Goal: Information Seeking & Learning: Learn about a topic

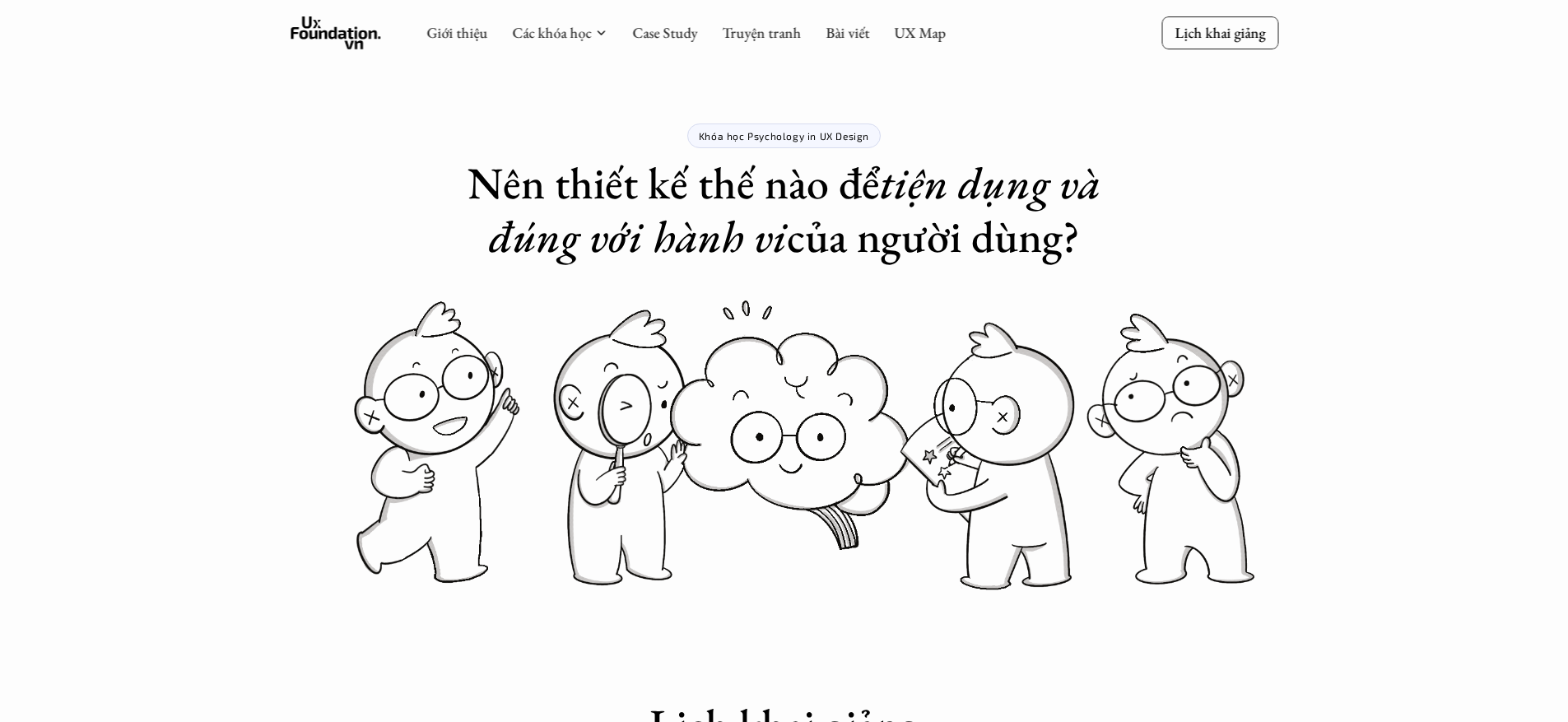
click at [819, 27] on div "Giới thiệu Các khóa học Case Study Truyện tranh Bài viết UX Map" at bounding box center [686, 33] width 520 height 33
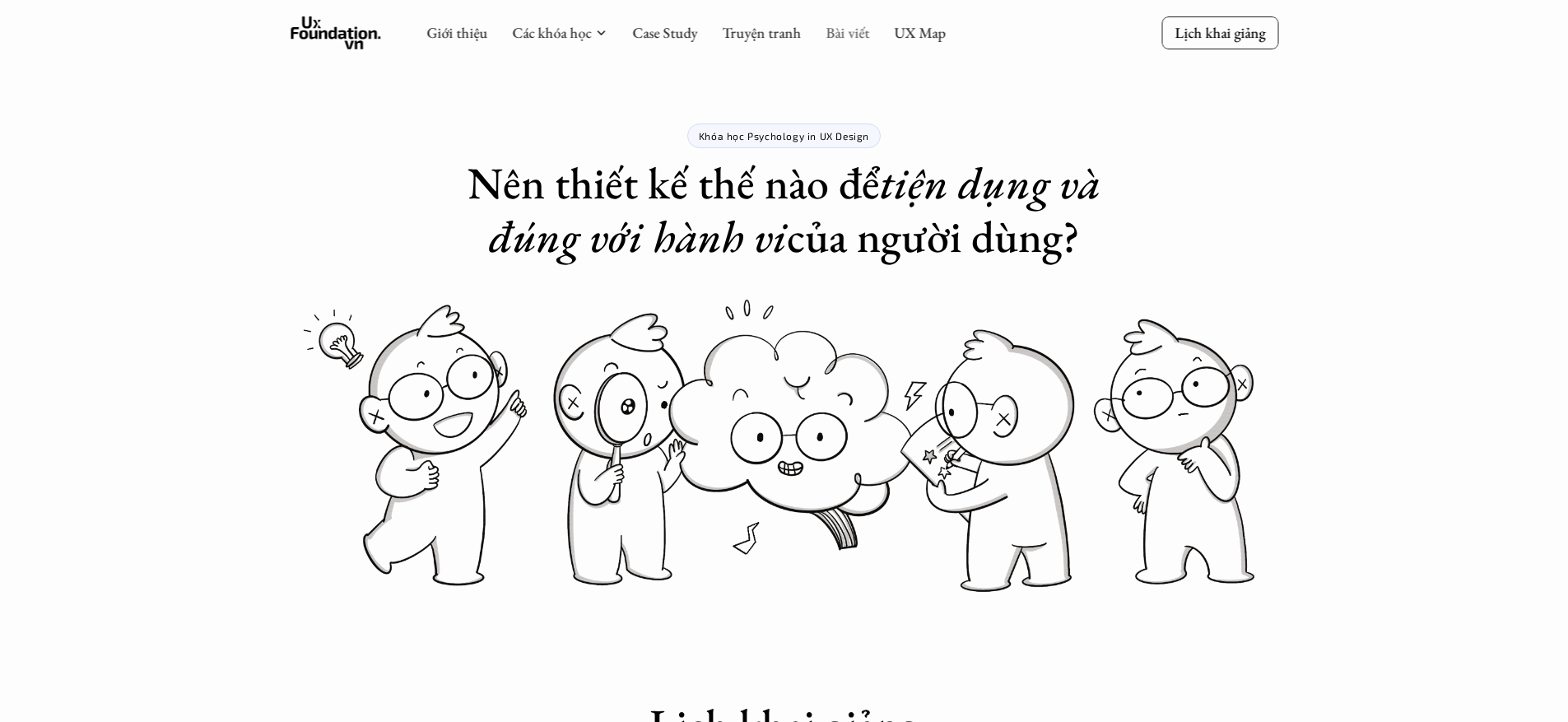
click at [829, 31] on link "Bài viết" at bounding box center [847, 33] width 44 height 19
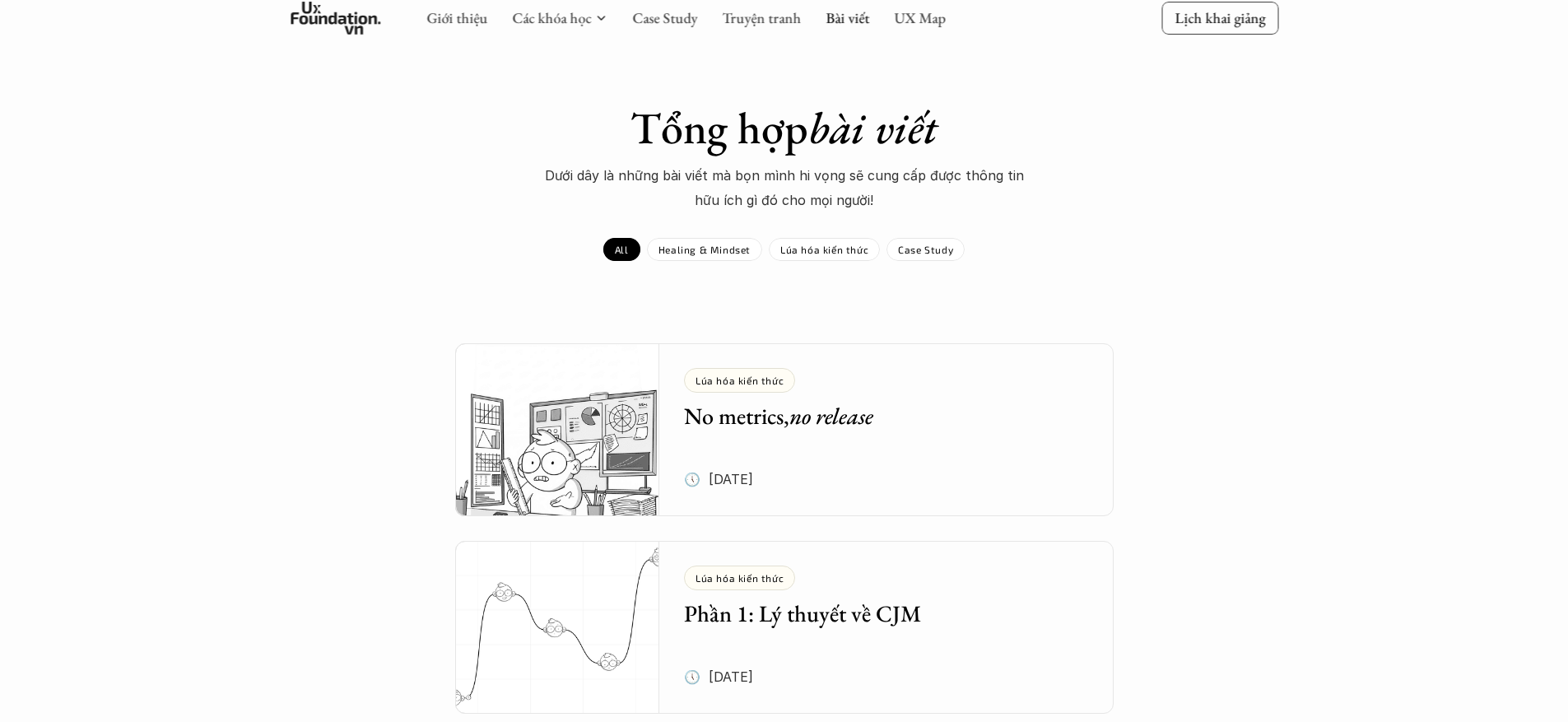
scroll to position [30, 0]
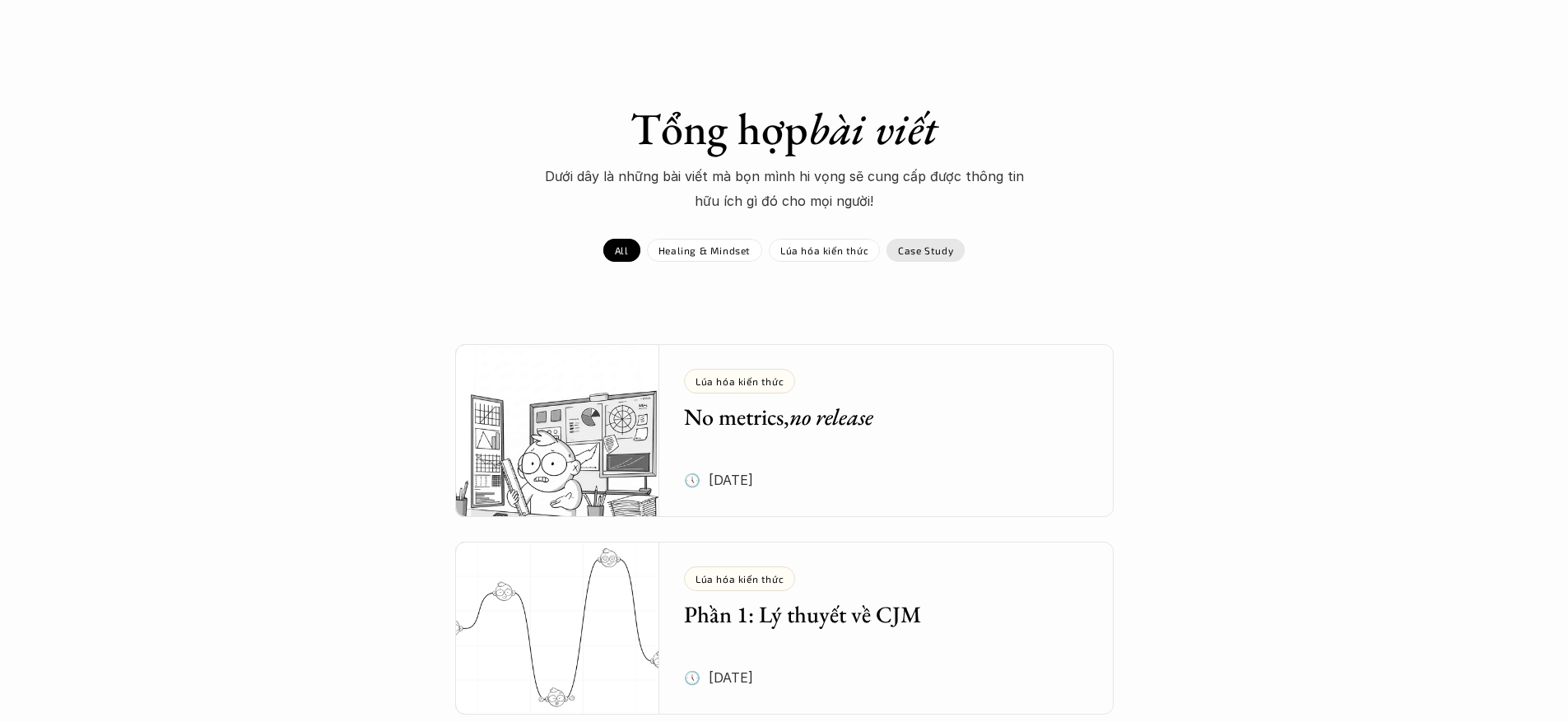
click at [938, 248] on p "Case Study" at bounding box center [926, 250] width 55 height 11
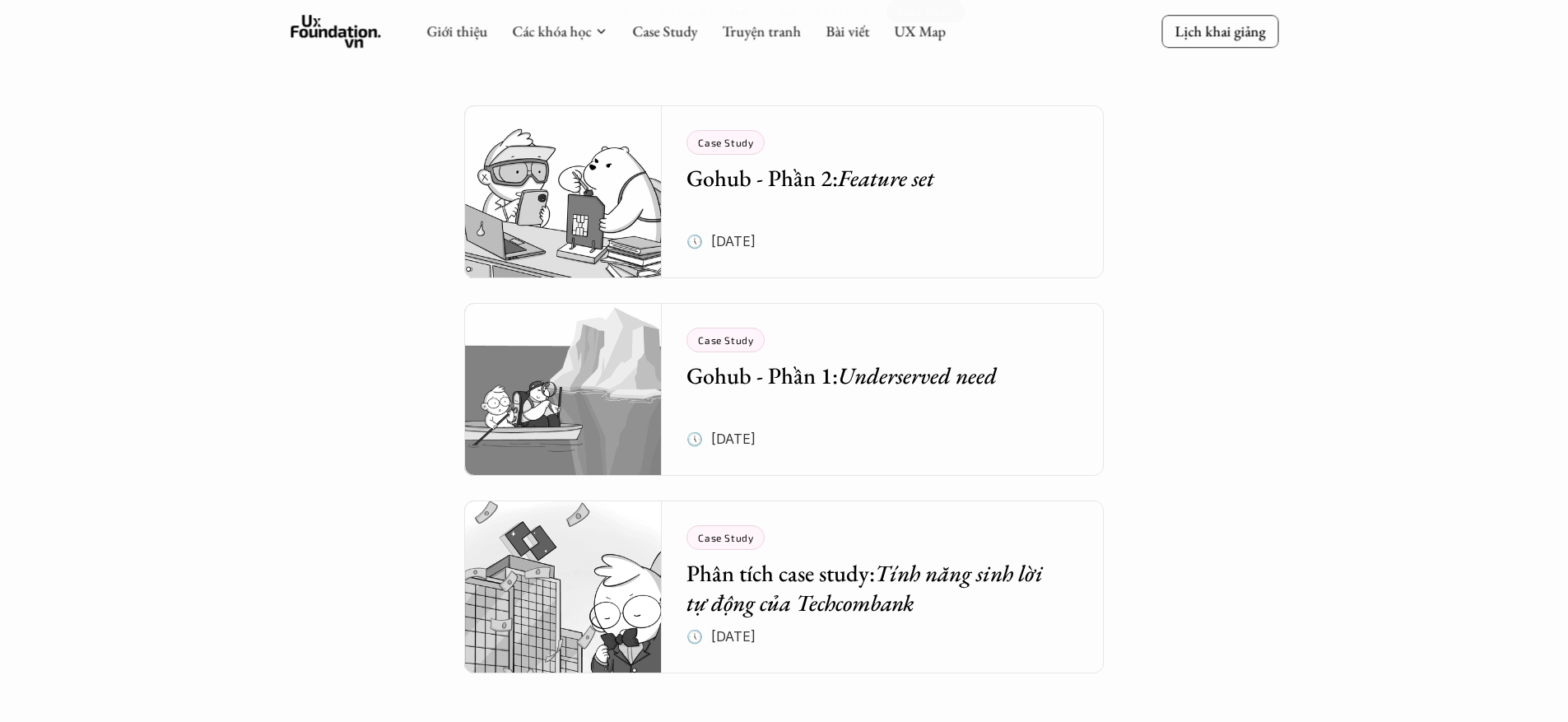
scroll to position [266, 0]
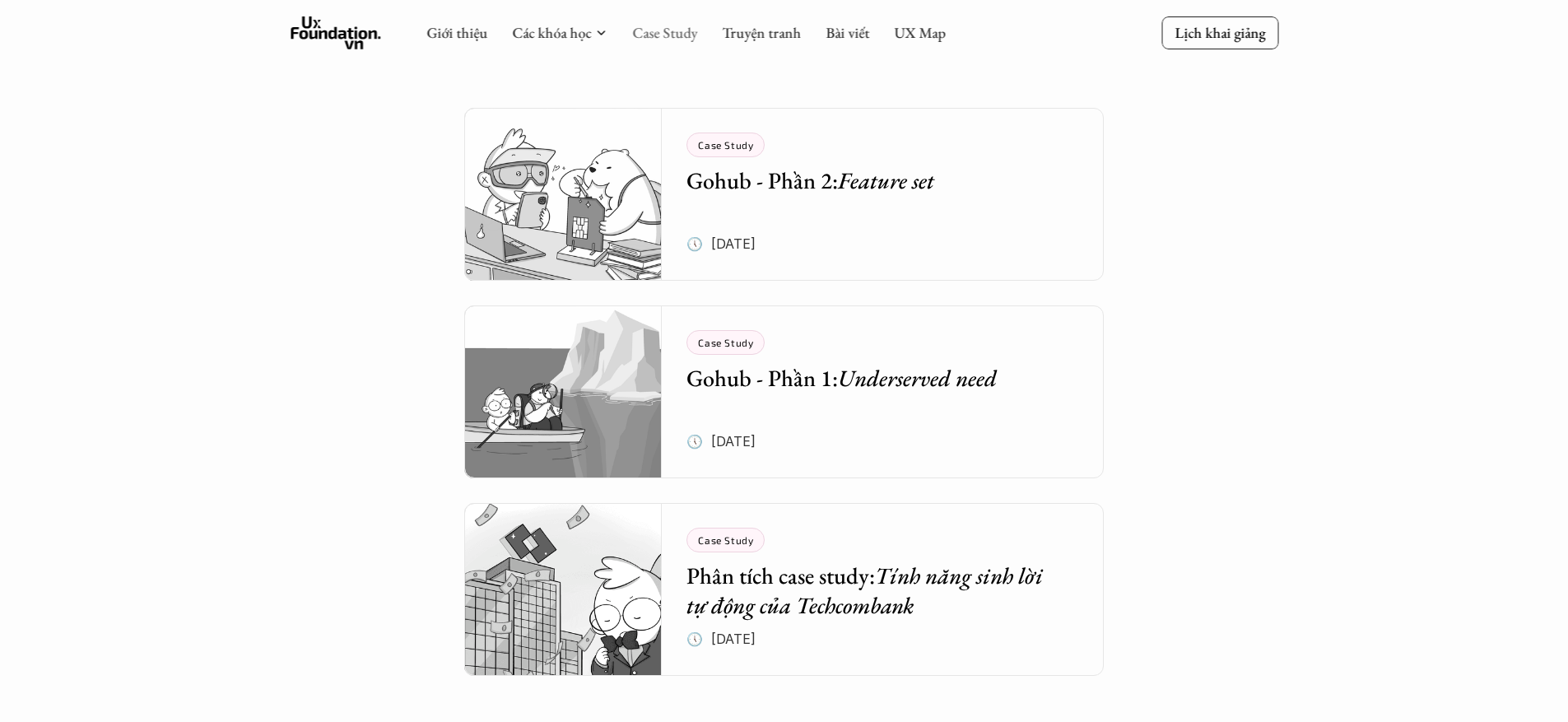
click at [672, 39] on link "Case Study" at bounding box center [664, 33] width 65 height 19
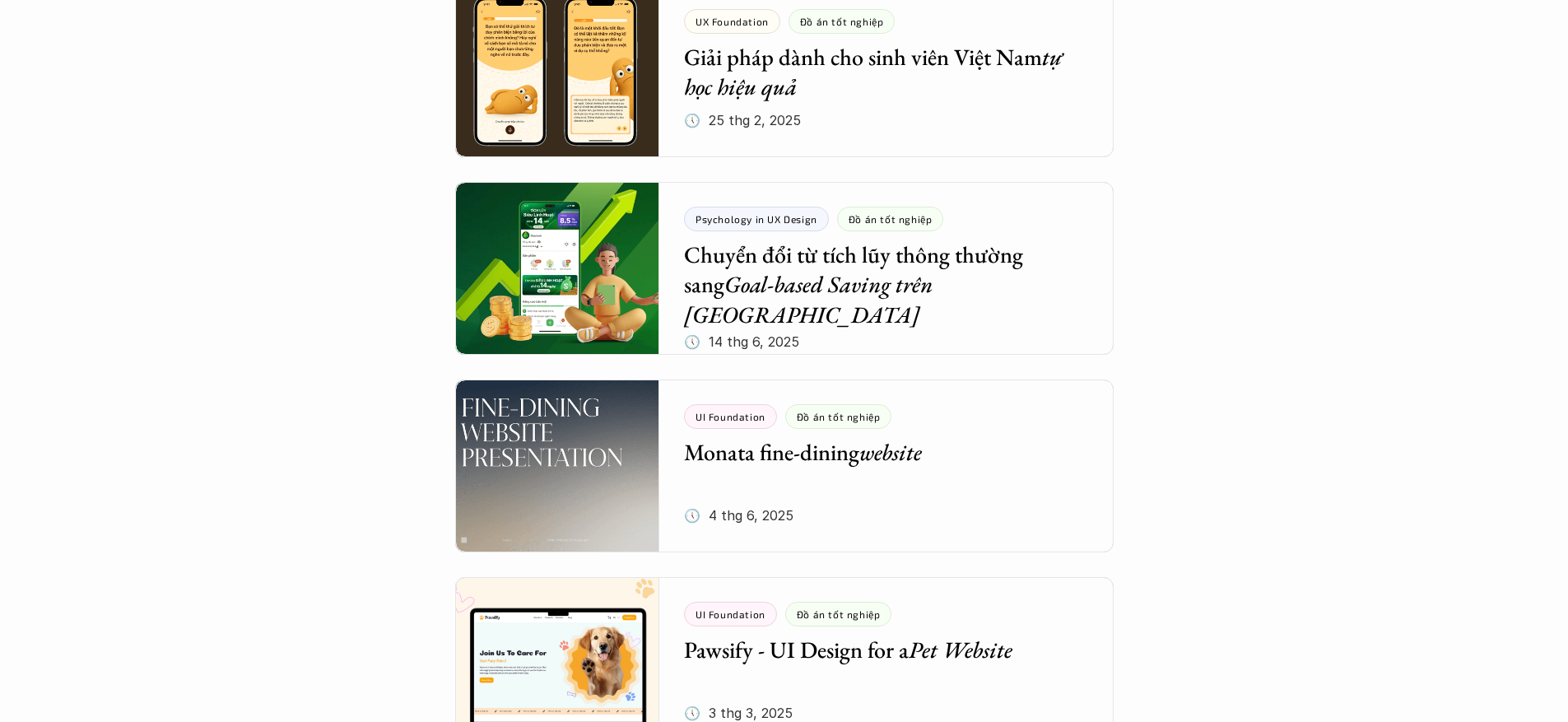
scroll to position [399, 0]
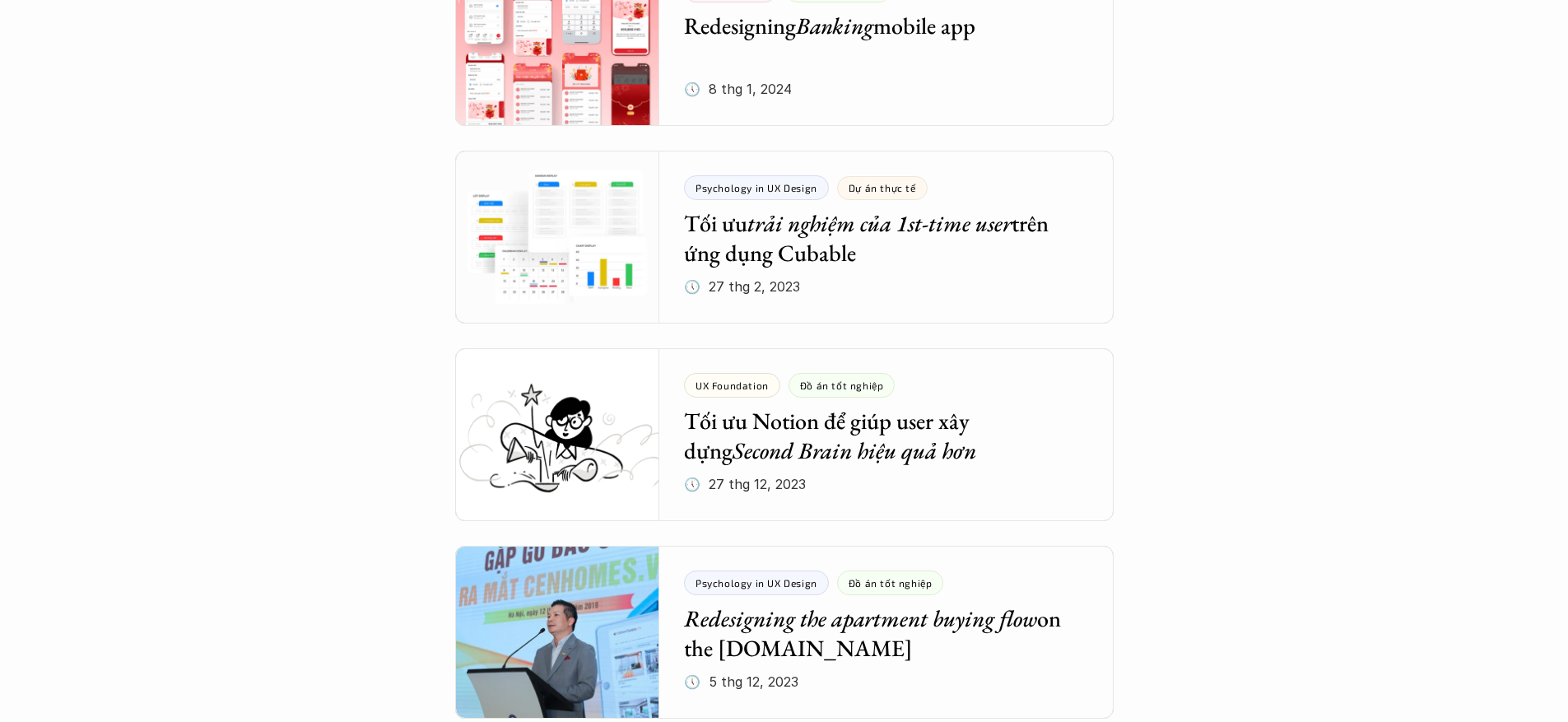
scroll to position [3132, 0]
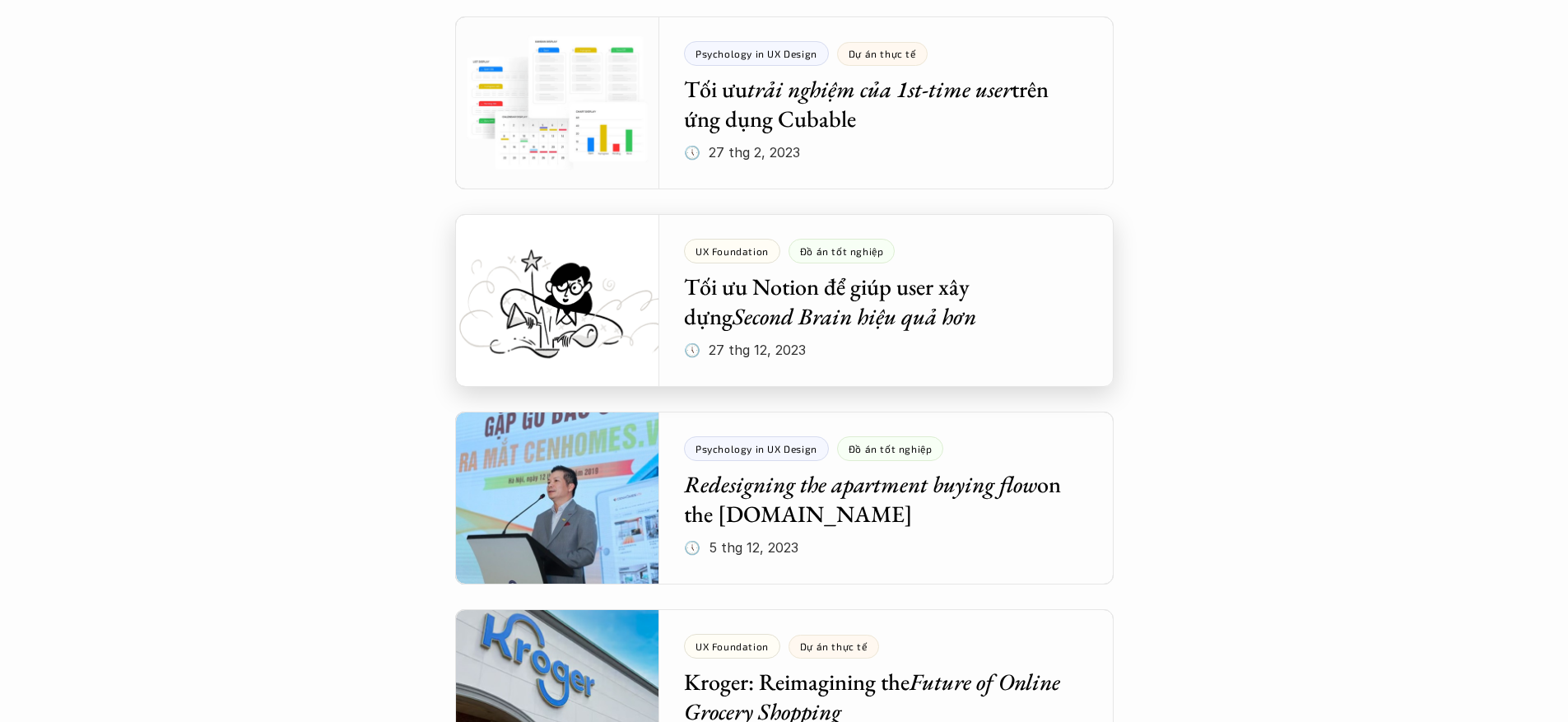
click at [780, 304] on div at bounding box center [784, 301] width 658 height 173
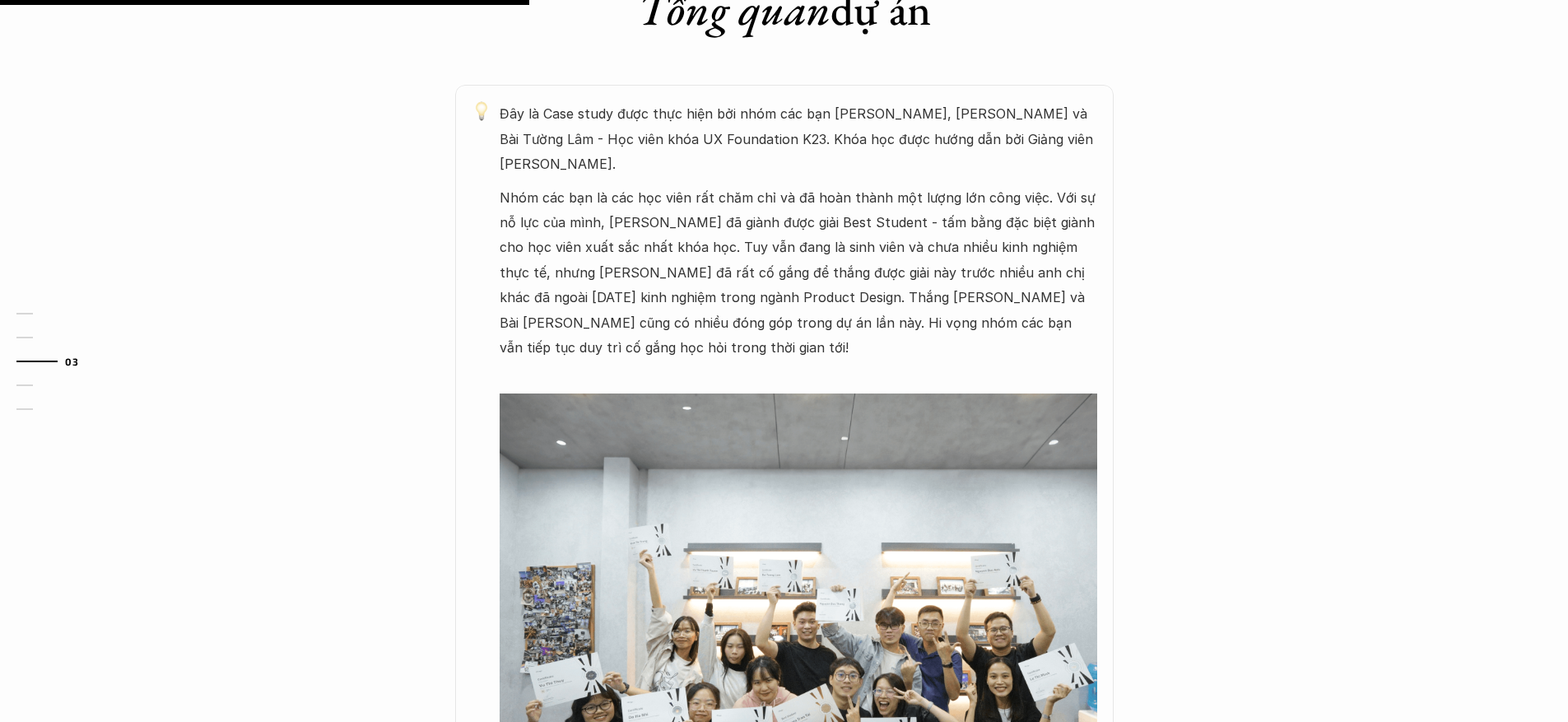
scroll to position [1039, 0]
